Goal: Information Seeking & Learning: Understand process/instructions

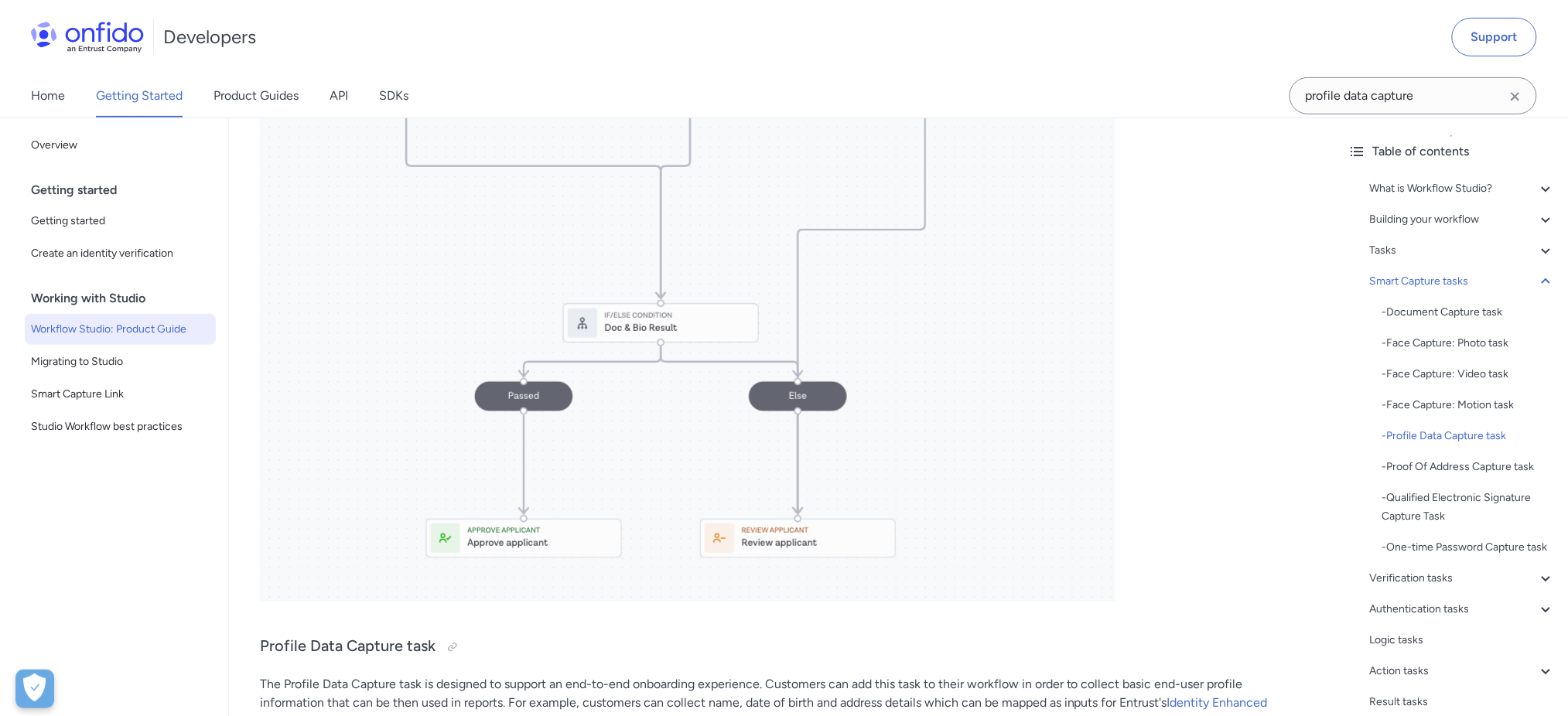
scroll to position [8504, 0]
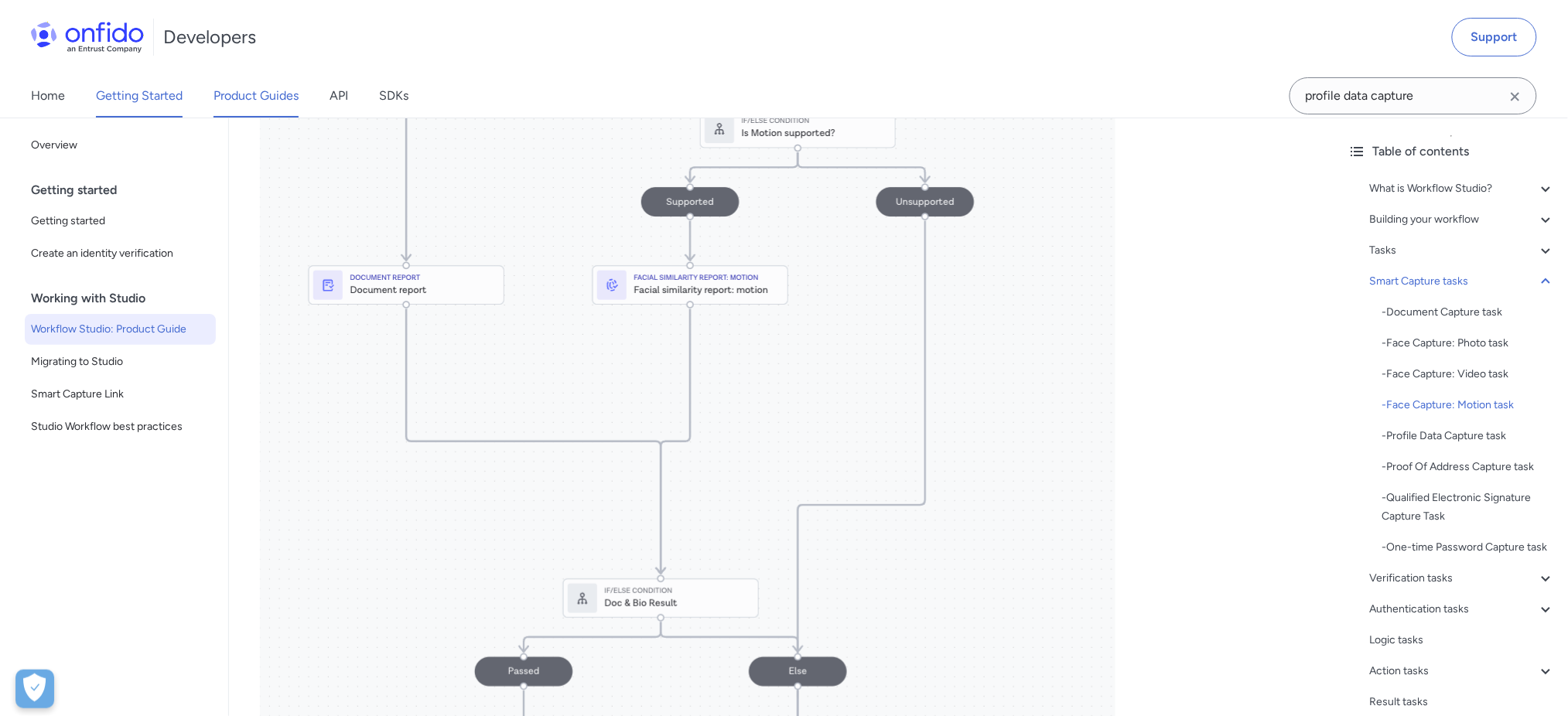
click at [273, 109] on link "Product Guides" at bounding box center [256, 95] width 86 height 43
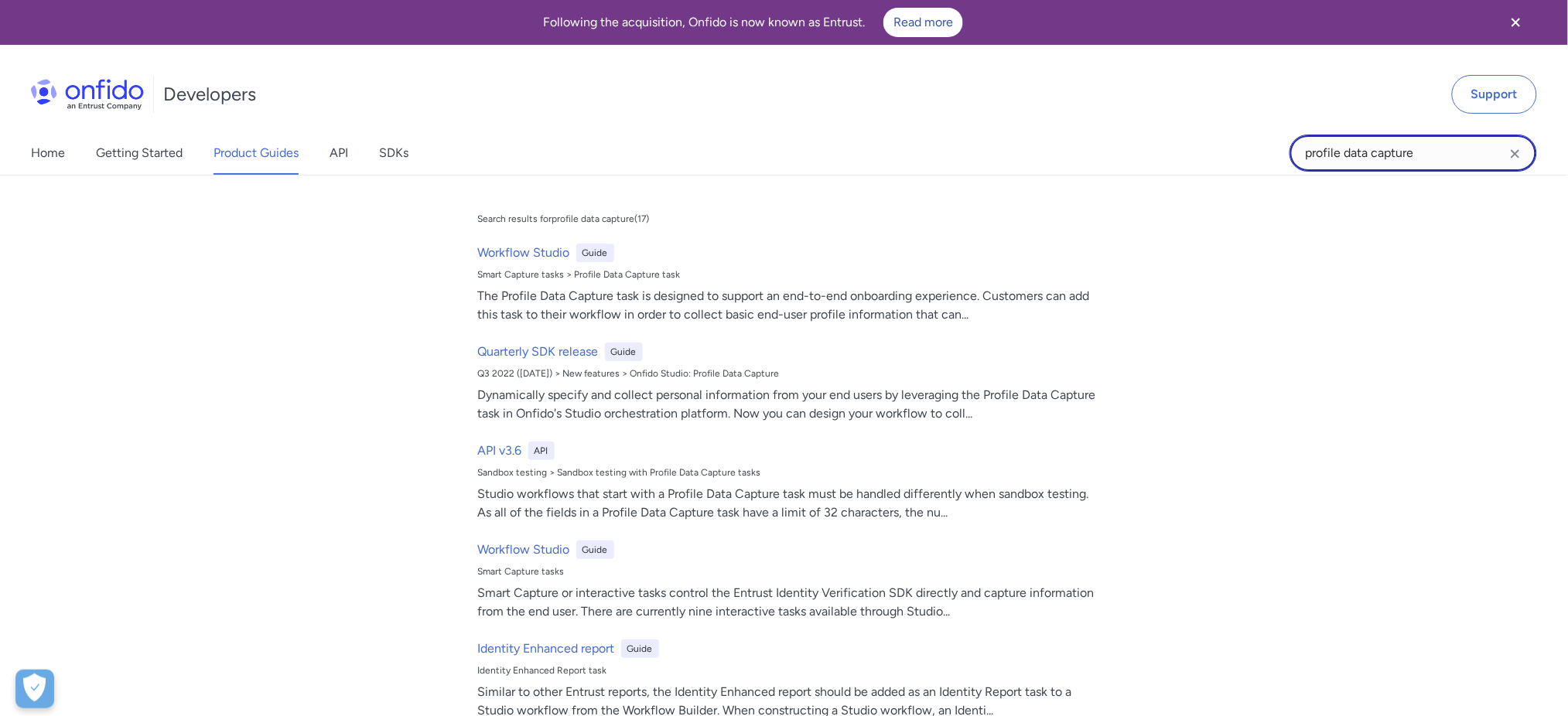
click at [1387, 141] on input "profile data capture" at bounding box center [1414, 153] width 248 height 37
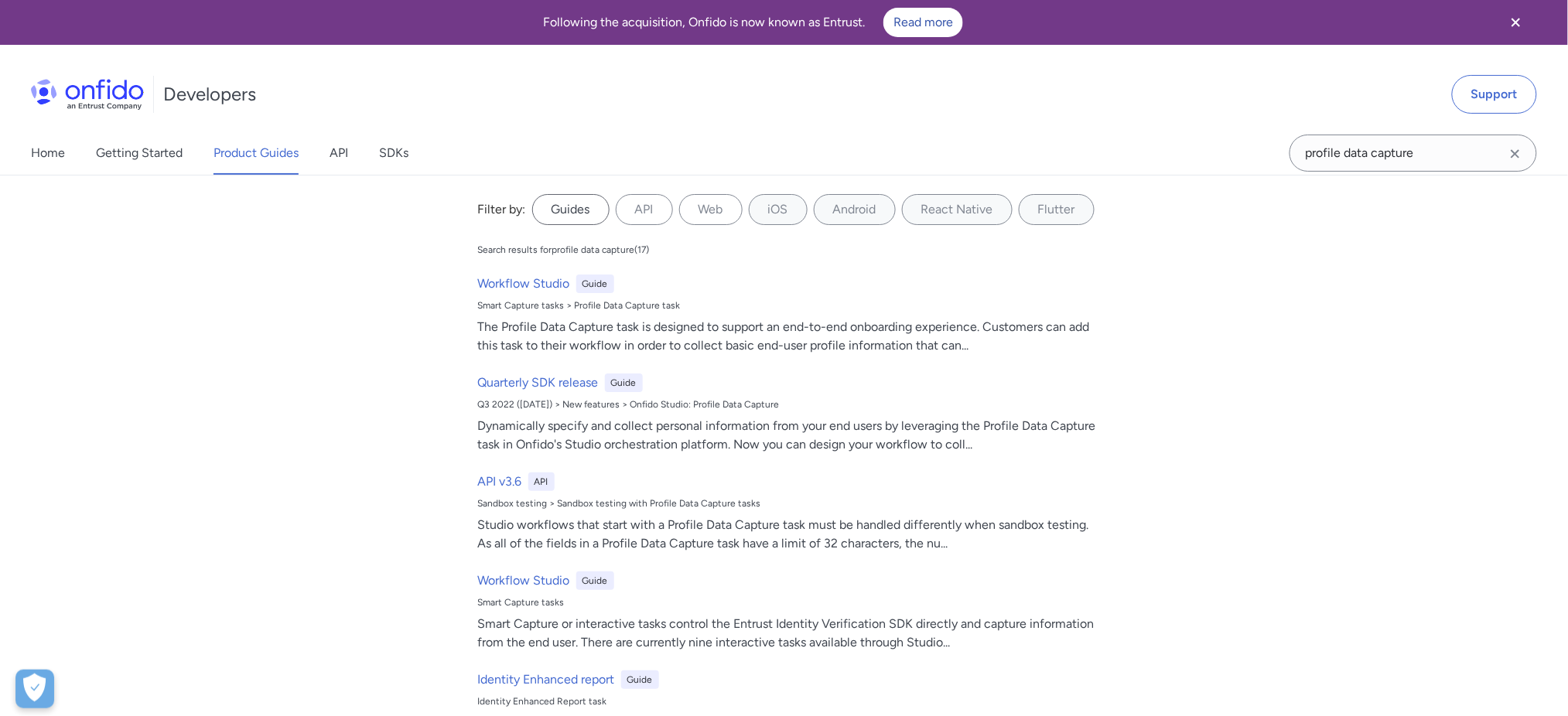
click at [568, 208] on label "Guides" at bounding box center [571, 210] width 77 height 31
click at [0, 0] on input "Guides" at bounding box center [0, 0] width 0 height 0
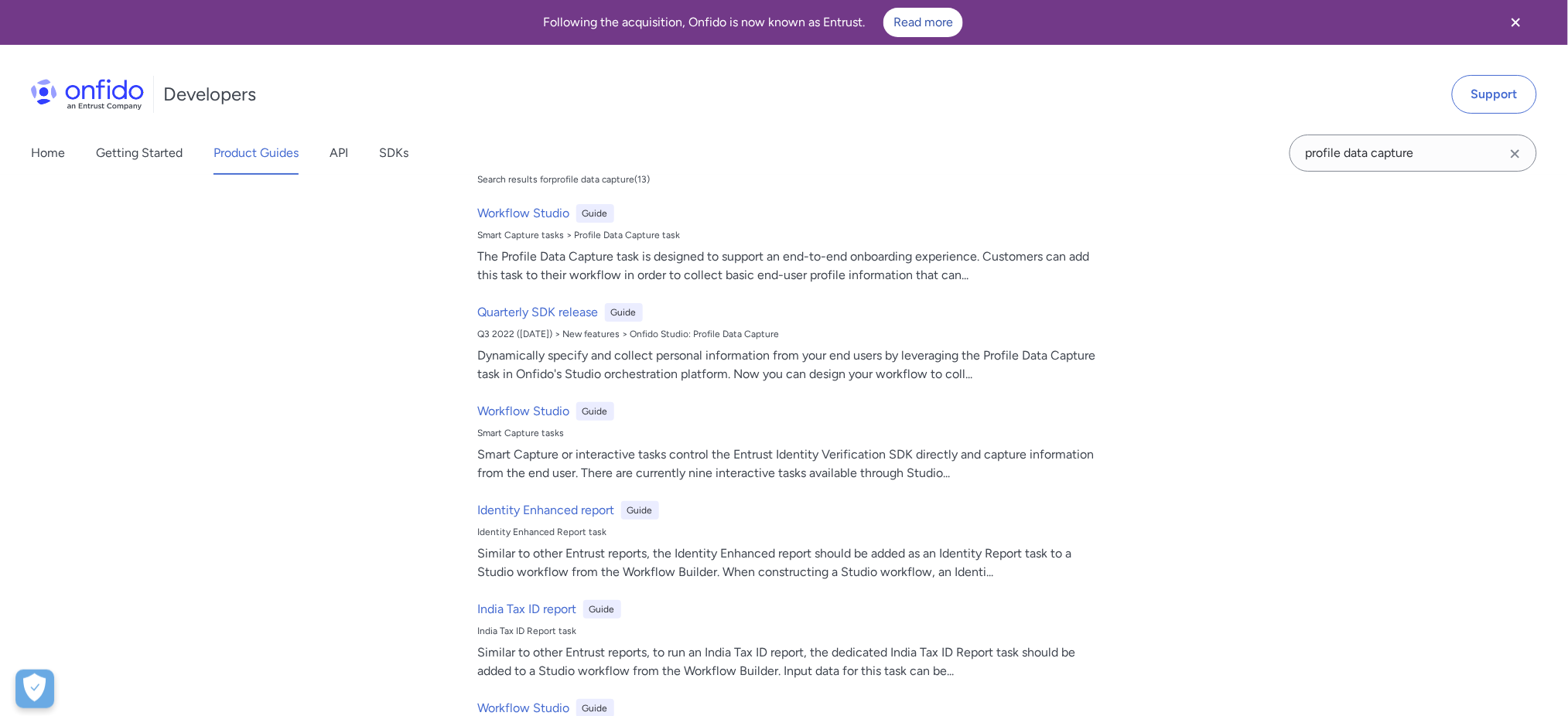
scroll to position [65, 0]
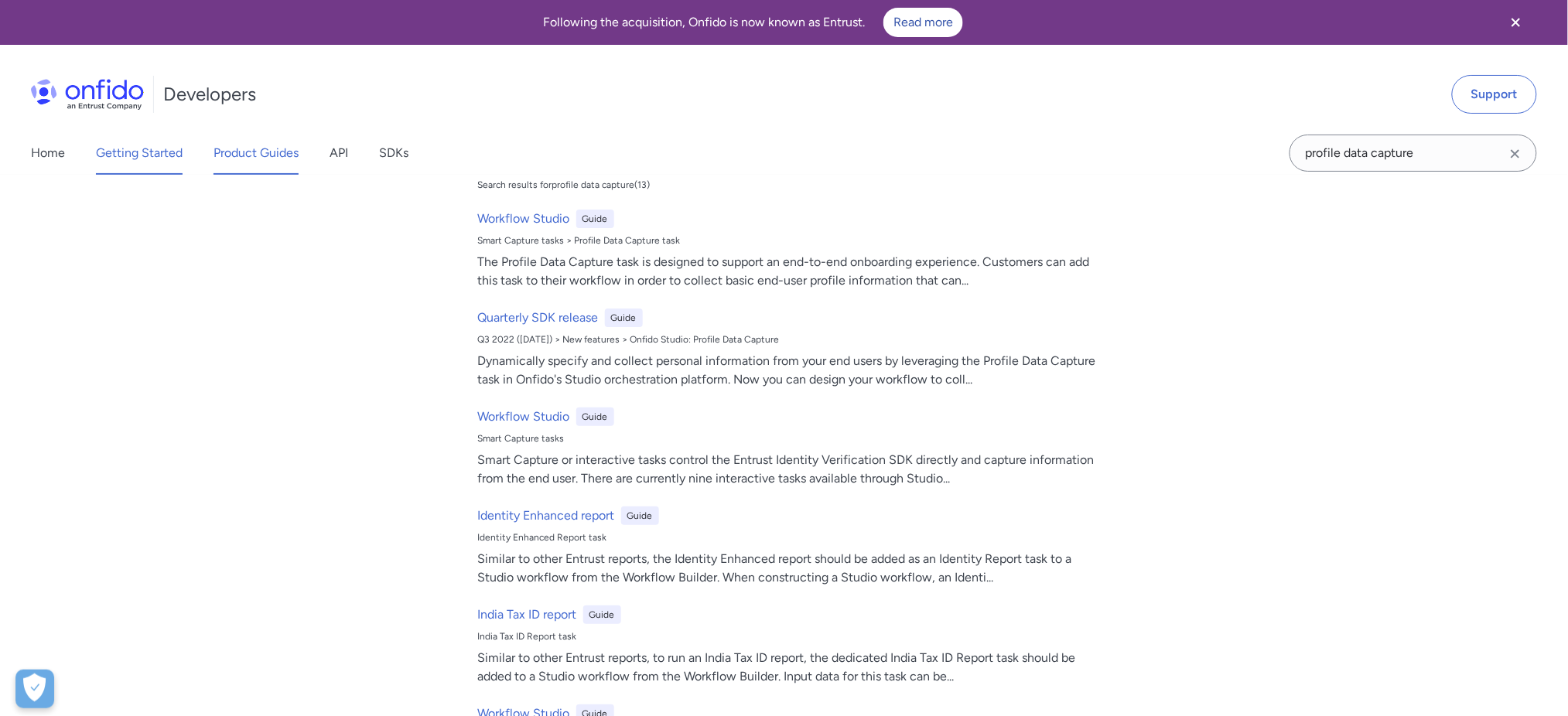
click at [141, 160] on link "Getting Started" at bounding box center [139, 153] width 87 height 43
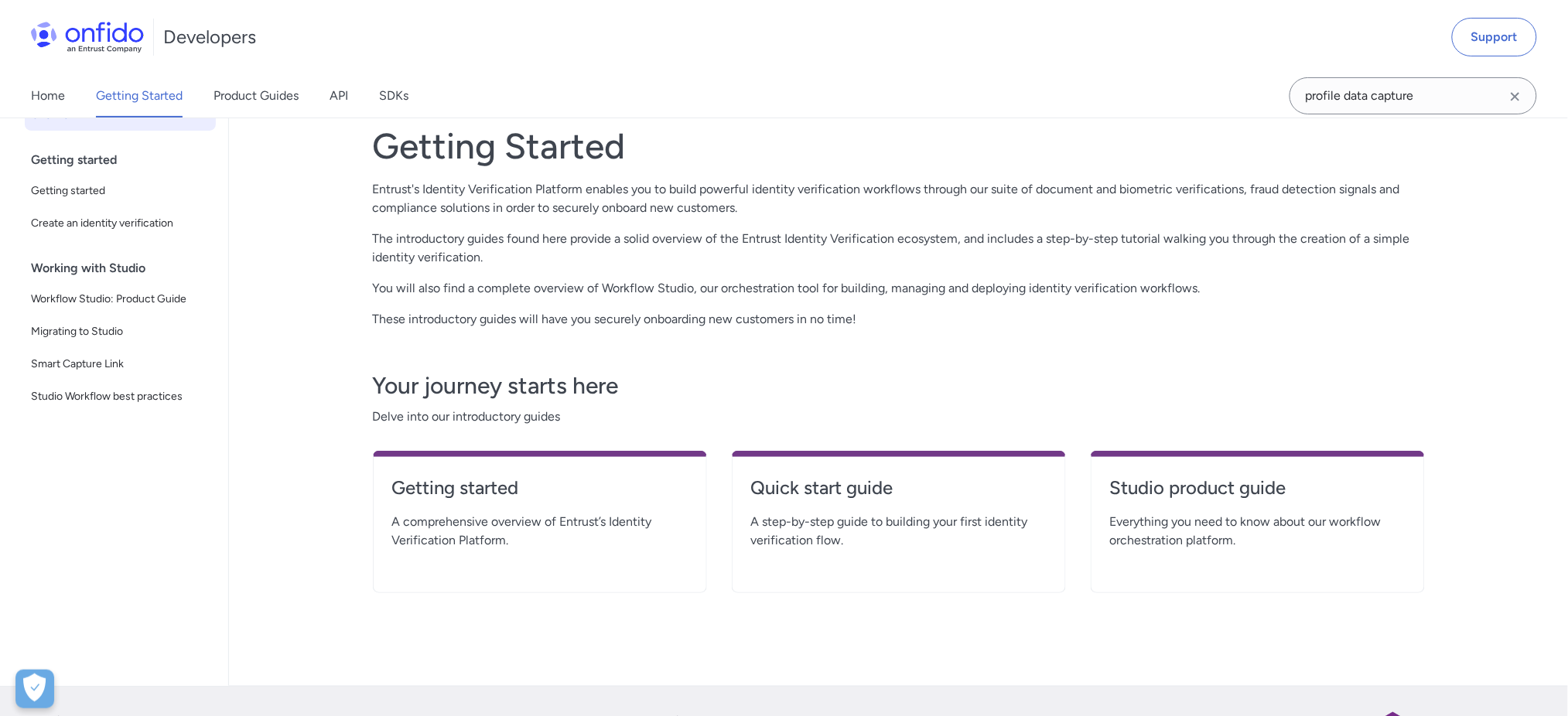
scroll to position [206, 0]
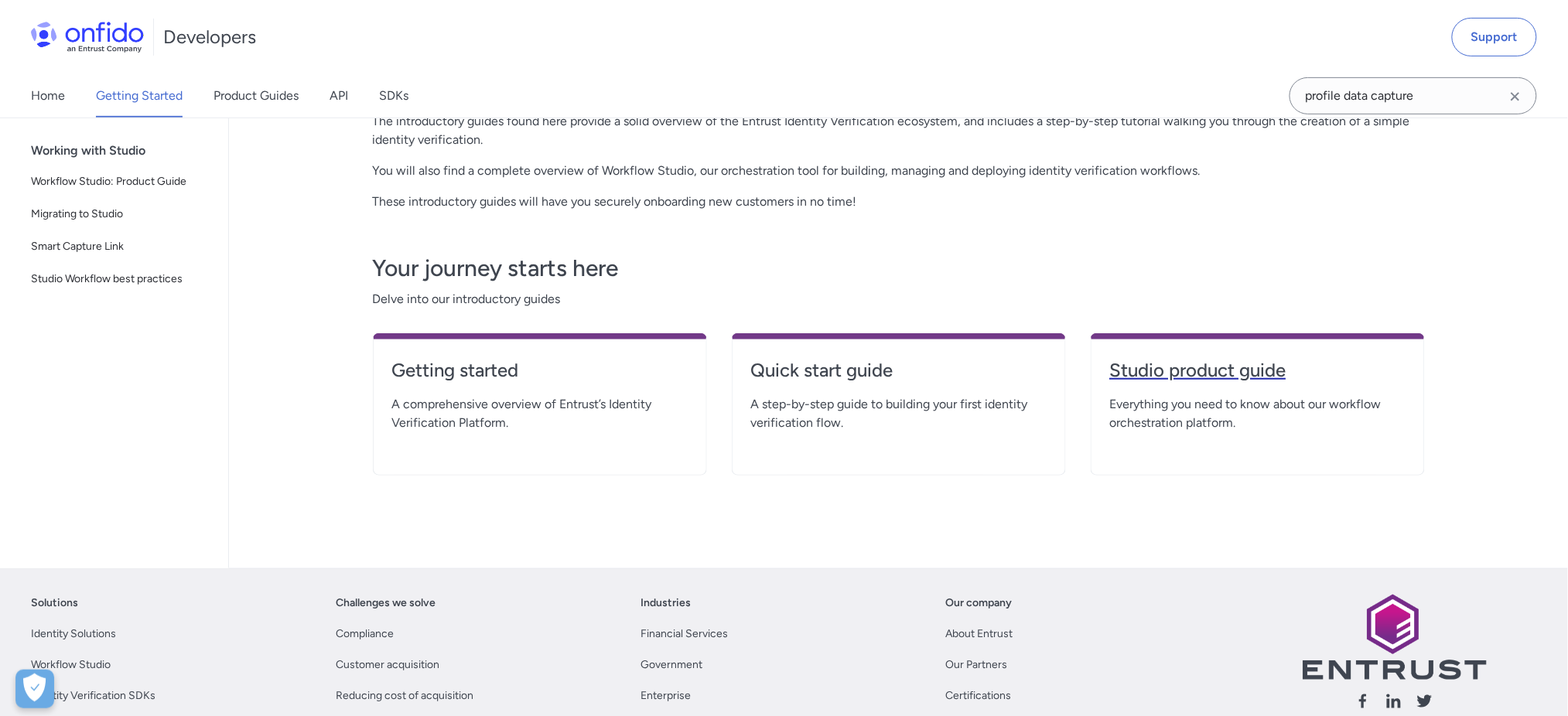
click at [1254, 370] on h4 "Studio product guide" at bounding box center [1257, 371] width 295 height 25
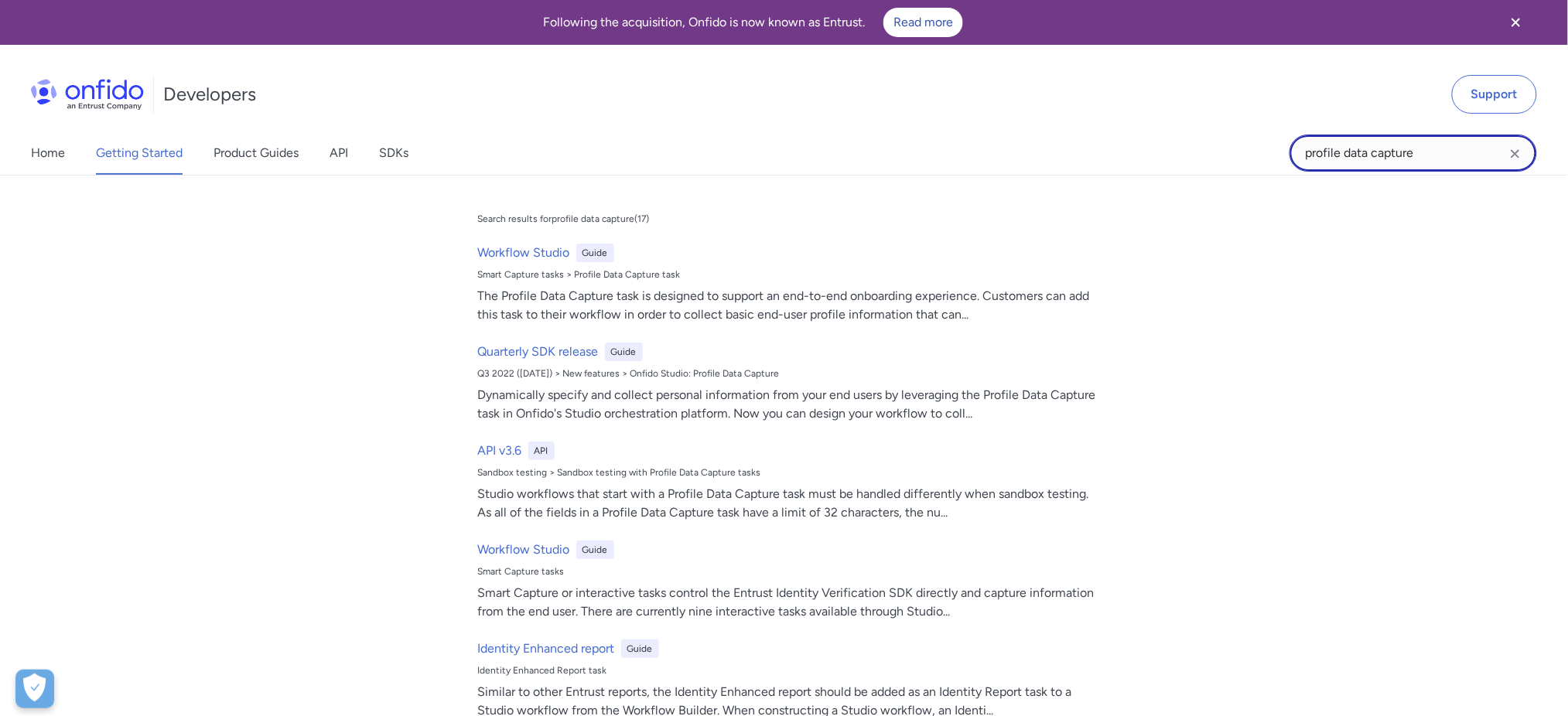
click at [1430, 157] on input "profile data capture" at bounding box center [1414, 153] width 248 height 37
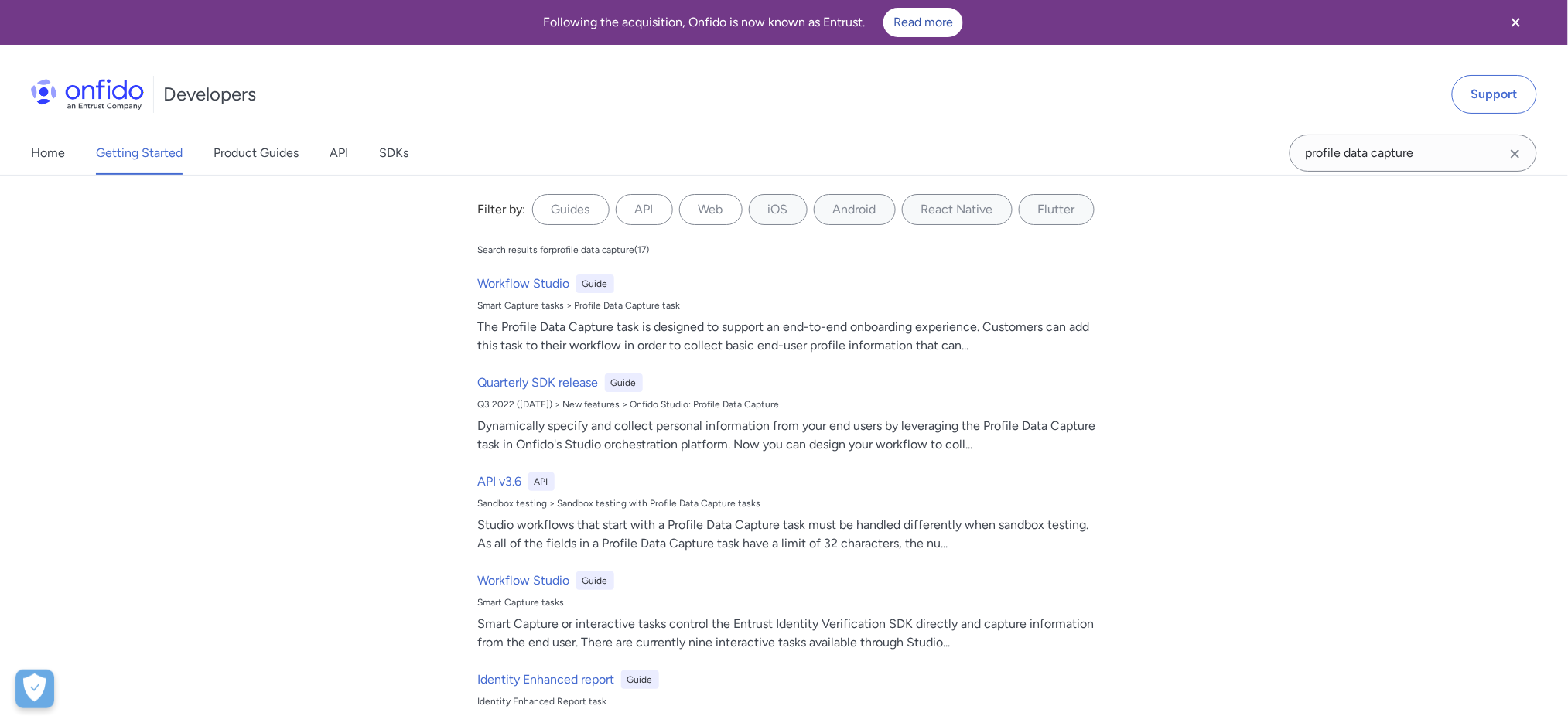
click at [65, 157] on div "Home Getting Started Product Guides API SDKs" at bounding box center [235, 153] width 470 height 43
click at [58, 157] on link "Home" at bounding box center [47, 153] width 34 height 43
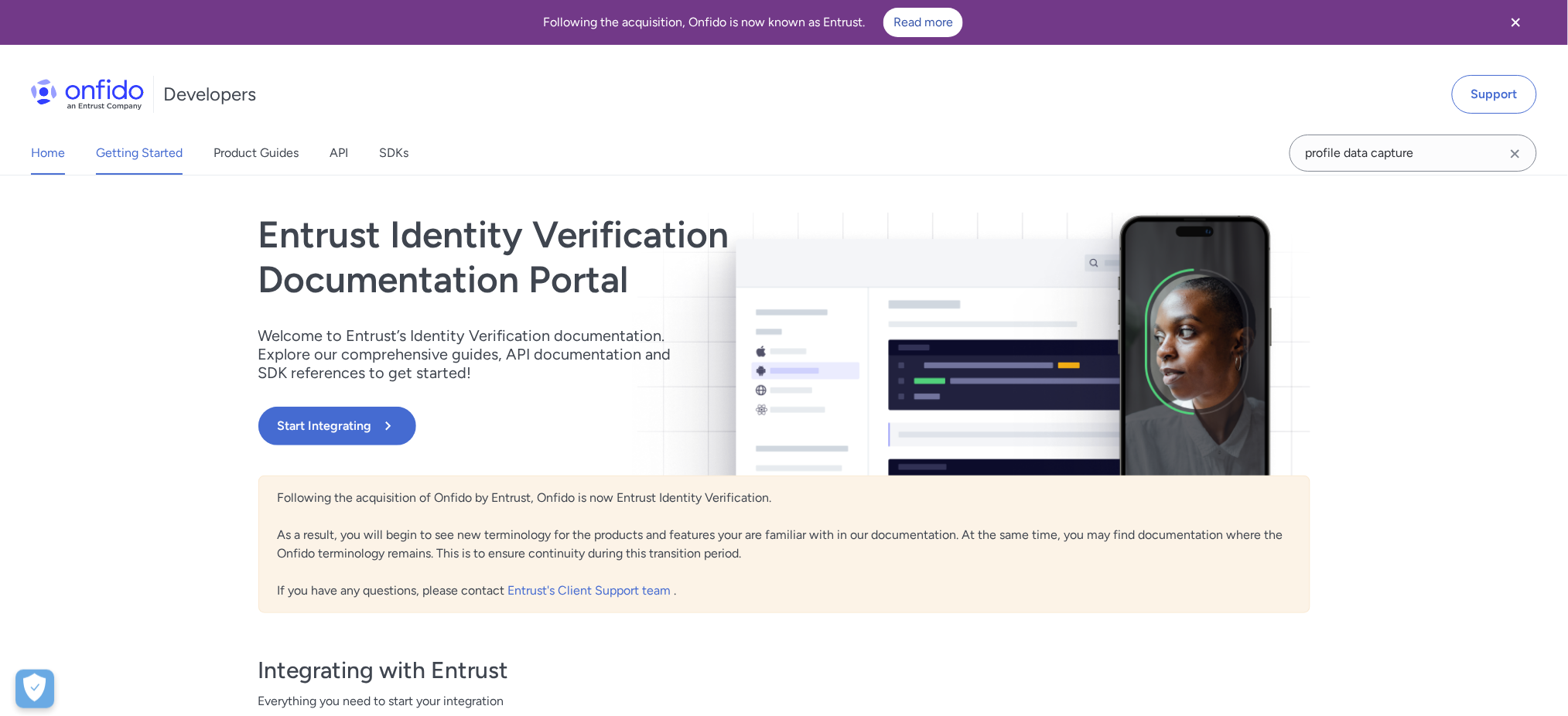
click at [159, 152] on link "Getting Started" at bounding box center [139, 153] width 87 height 43
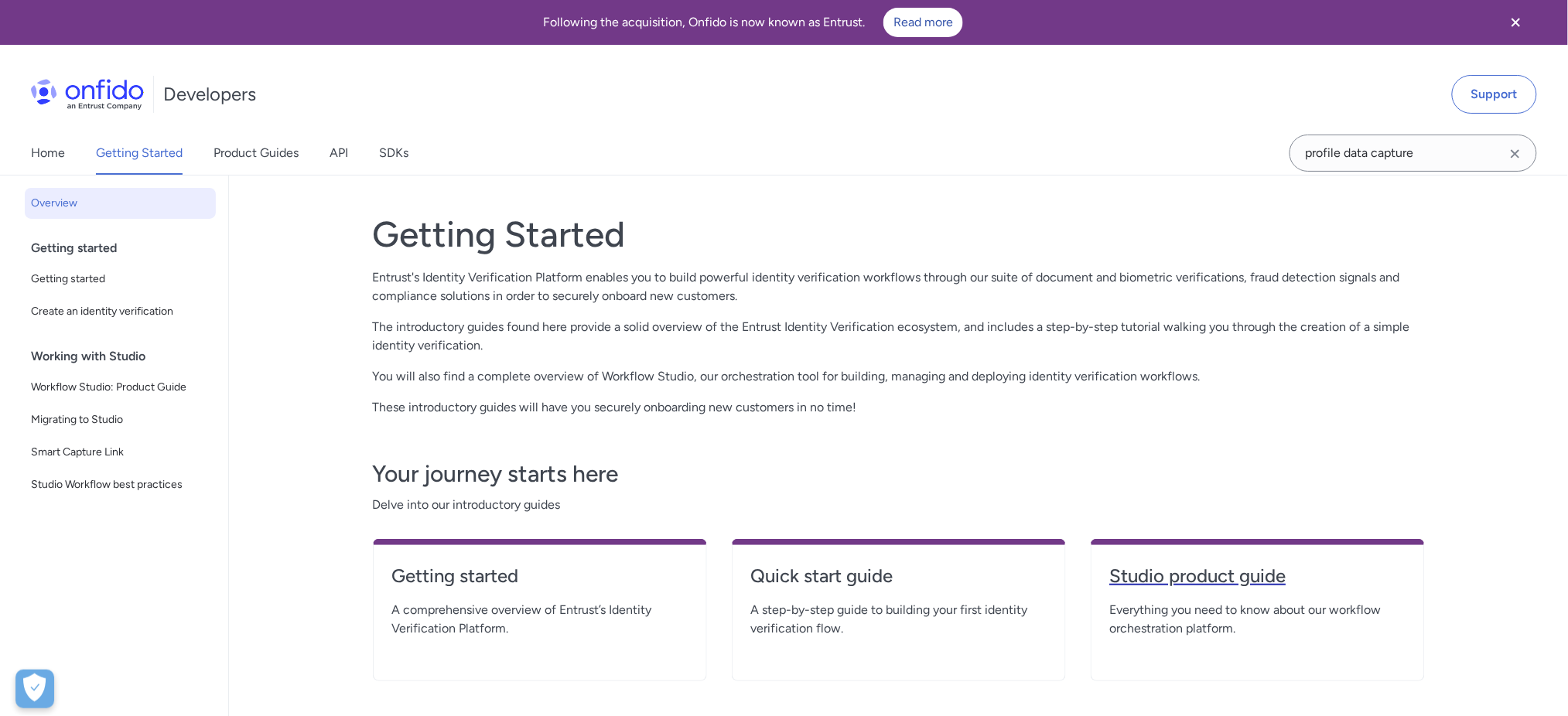
click at [1228, 575] on h4 "Studio product guide" at bounding box center [1257, 577] width 295 height 25
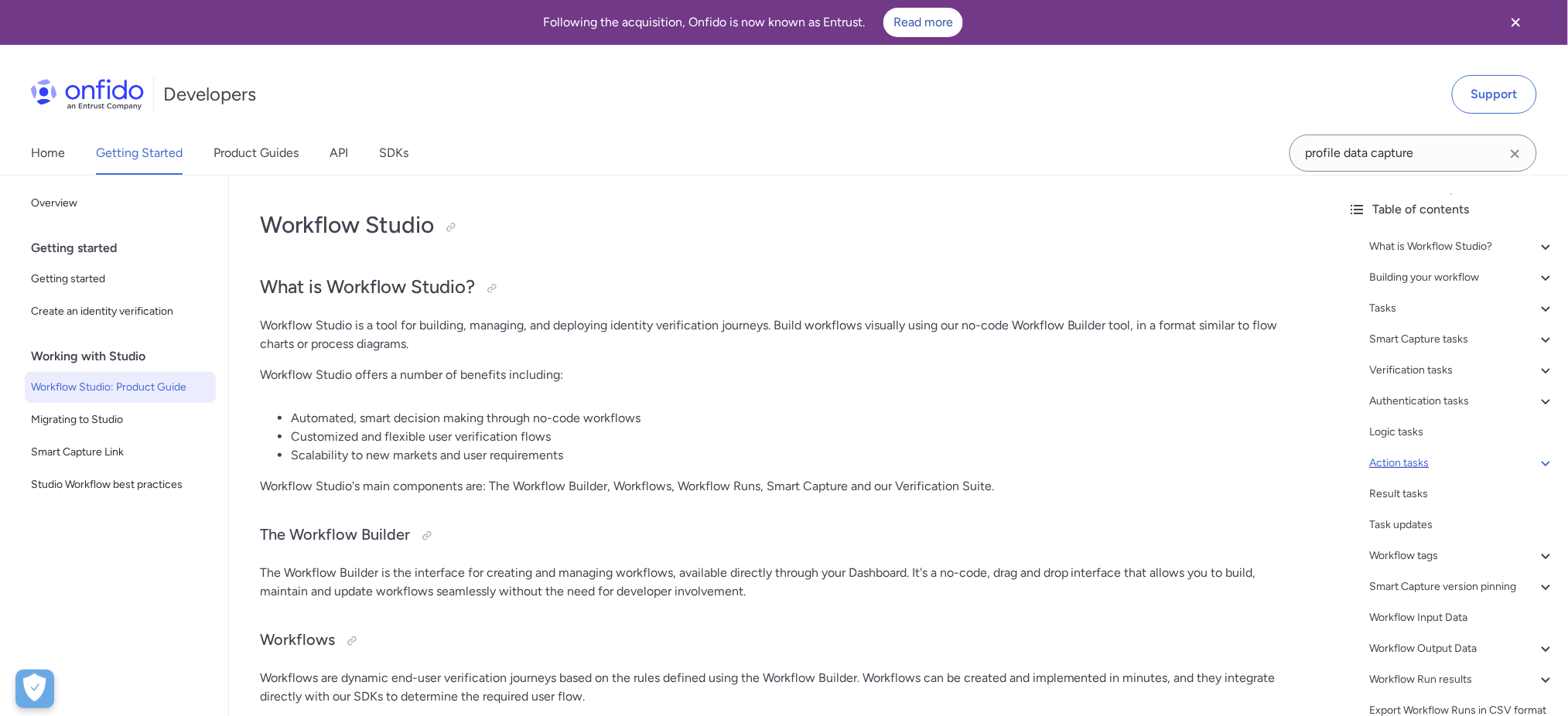
click at [1470, 469] on div "Action tasks" at bounding box center [1462, 462] width 186 height 18
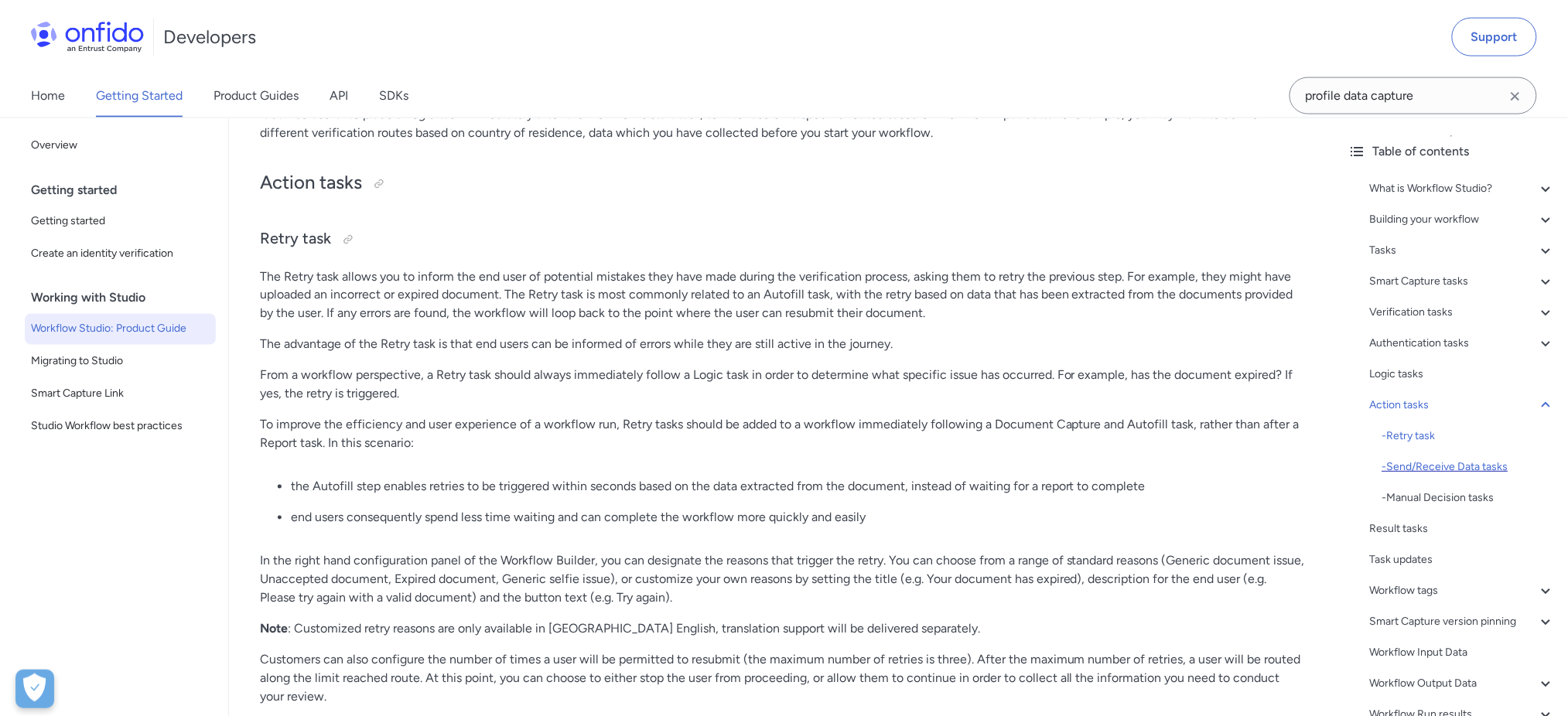
click at [1447, 465] on div "- Send/Receive Data tasks" at bounding box center [1469, 466] width 173 height 18
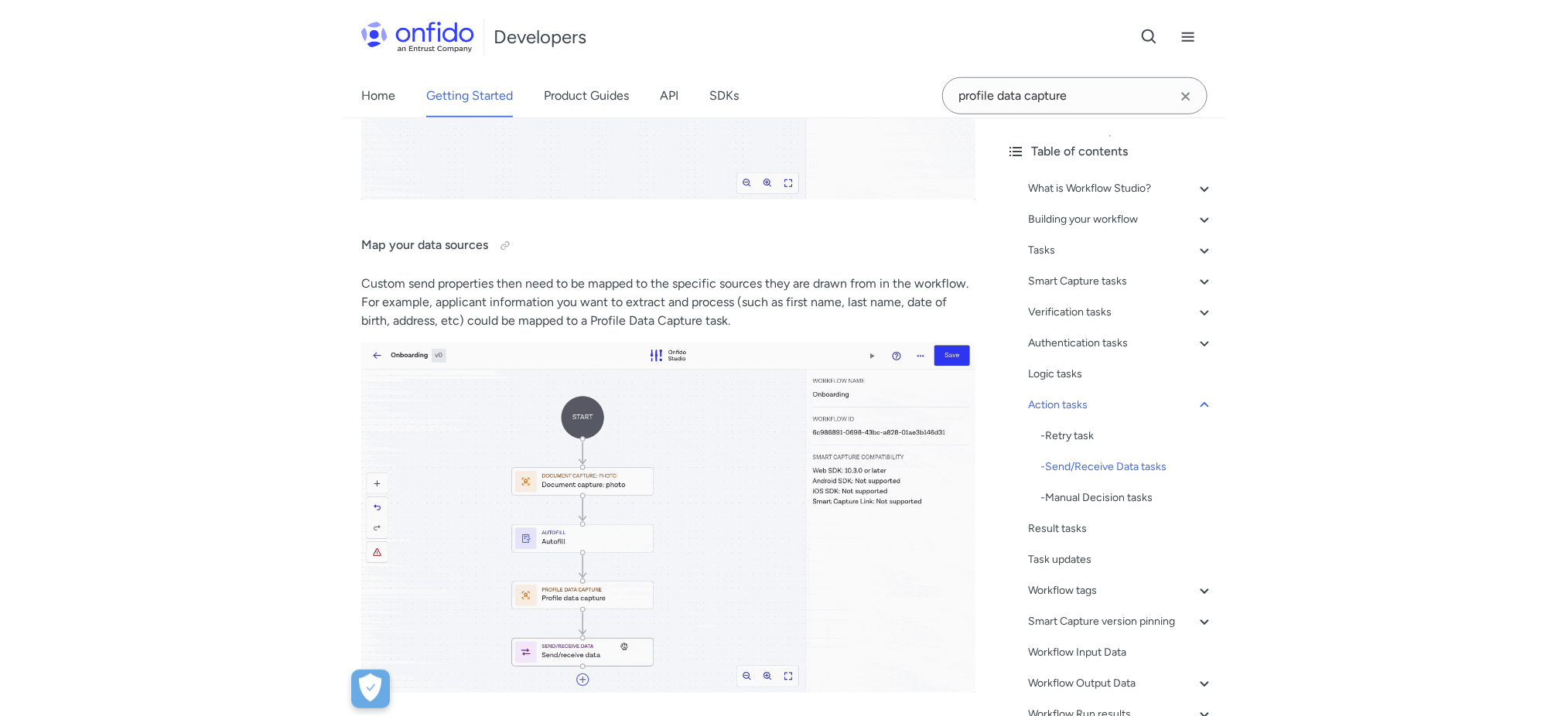
scroll to position [25023, 0]
